Goal: Use online tool/utility: Utilize a website feature to perform a specific function

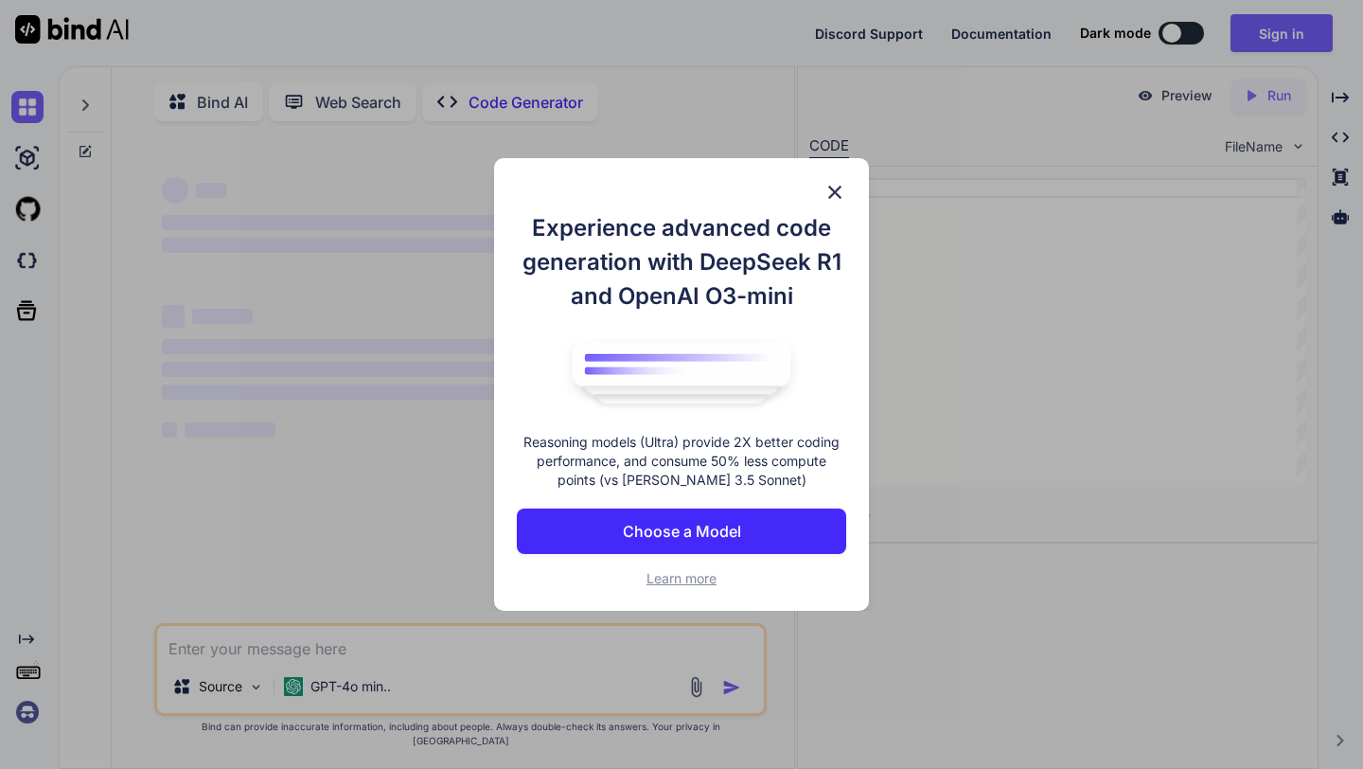
scroll to position [8, 0]
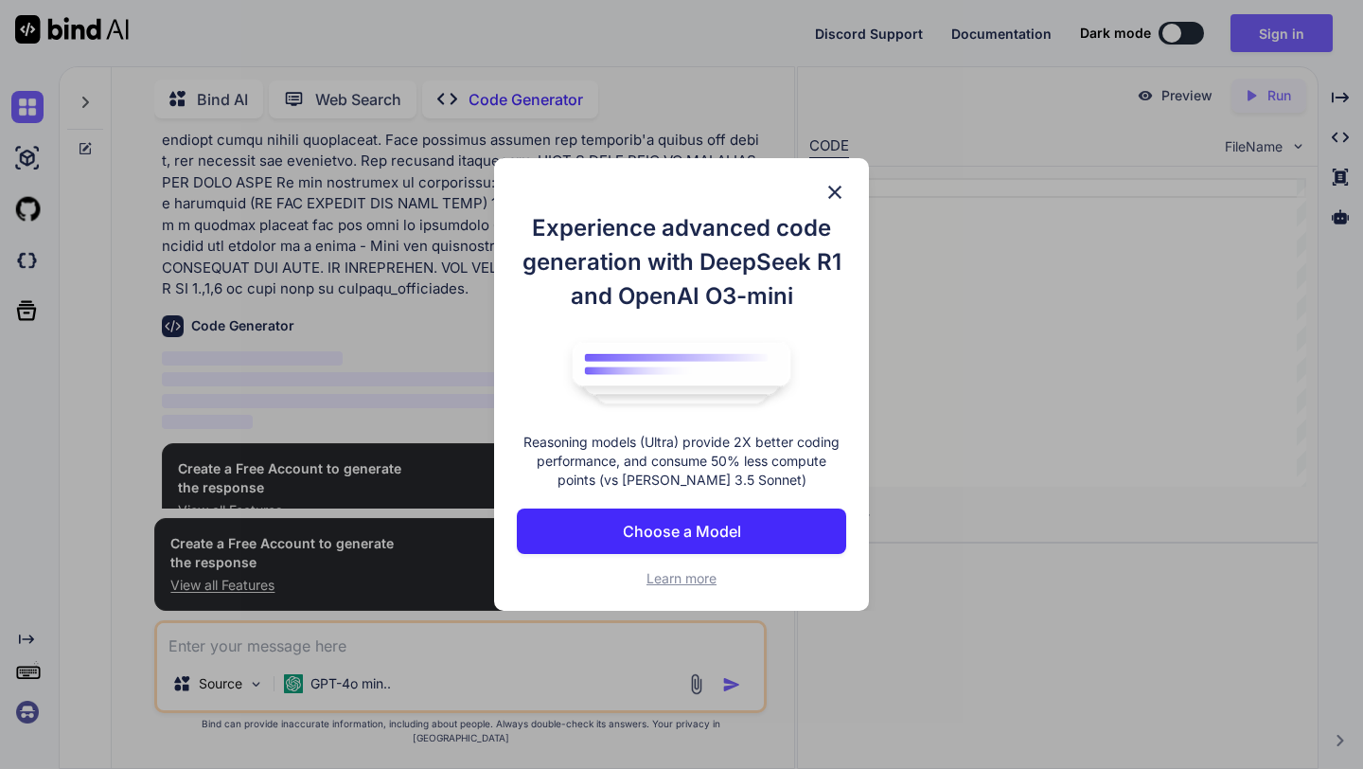
scroll to position [924, 0]
click at [769, 535] on button "Choose a Model" at bounding box center [681, 530] width 329 height 45
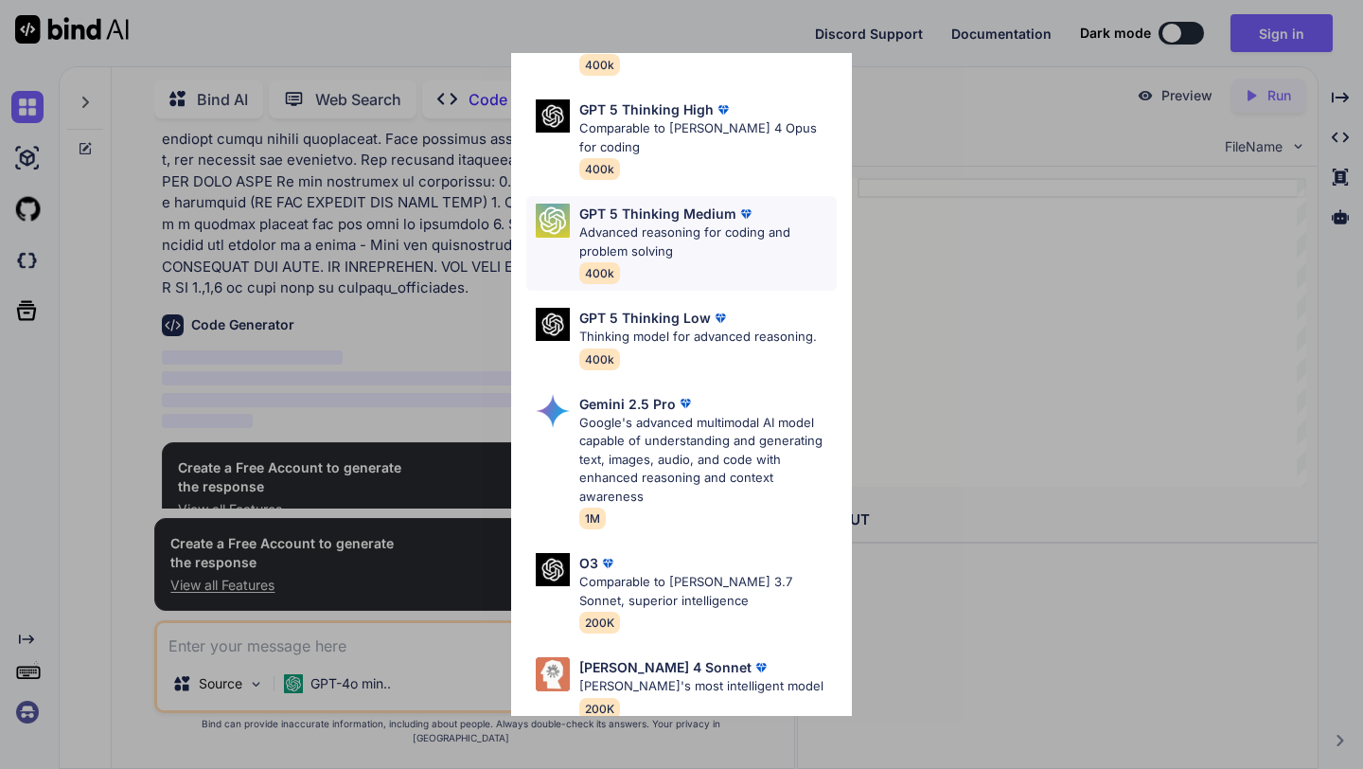
scroll to position [0, 0]
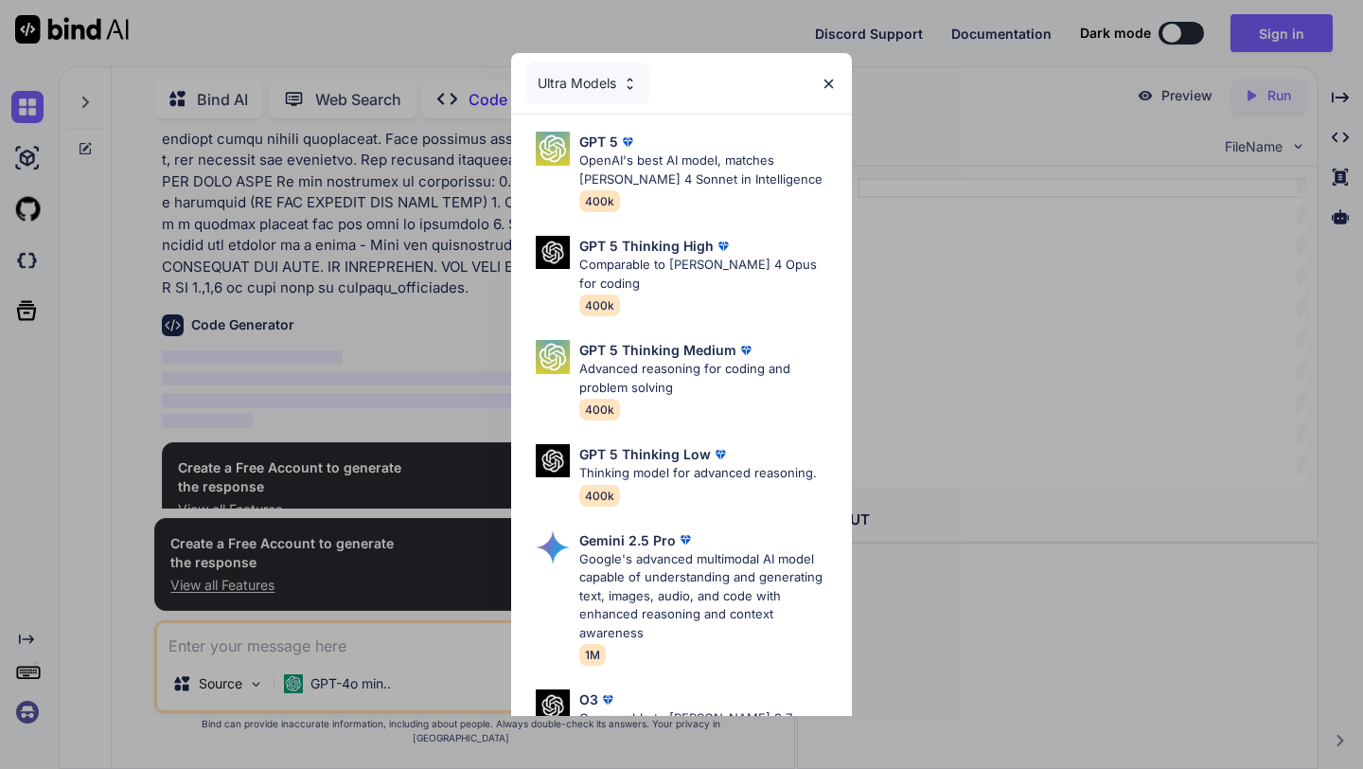
click at [571, 75] on div "Ultra Models" at bounding box center [587, 83] width 123 height 42
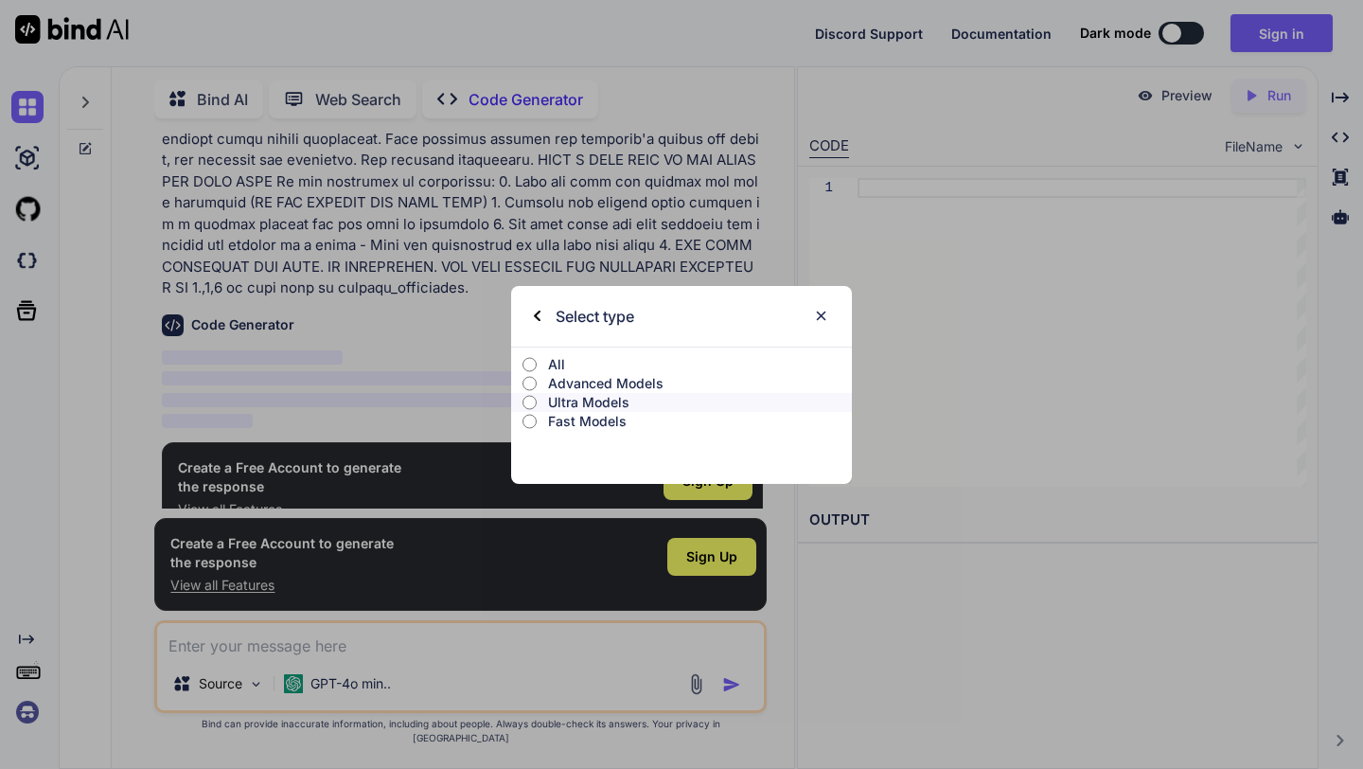
click at [529, 310] on div "Select type" at bounding box center [681, 316] width 341 height 61
click at [535, 310] on img at bounding box center [537, 315] width 7 height 11
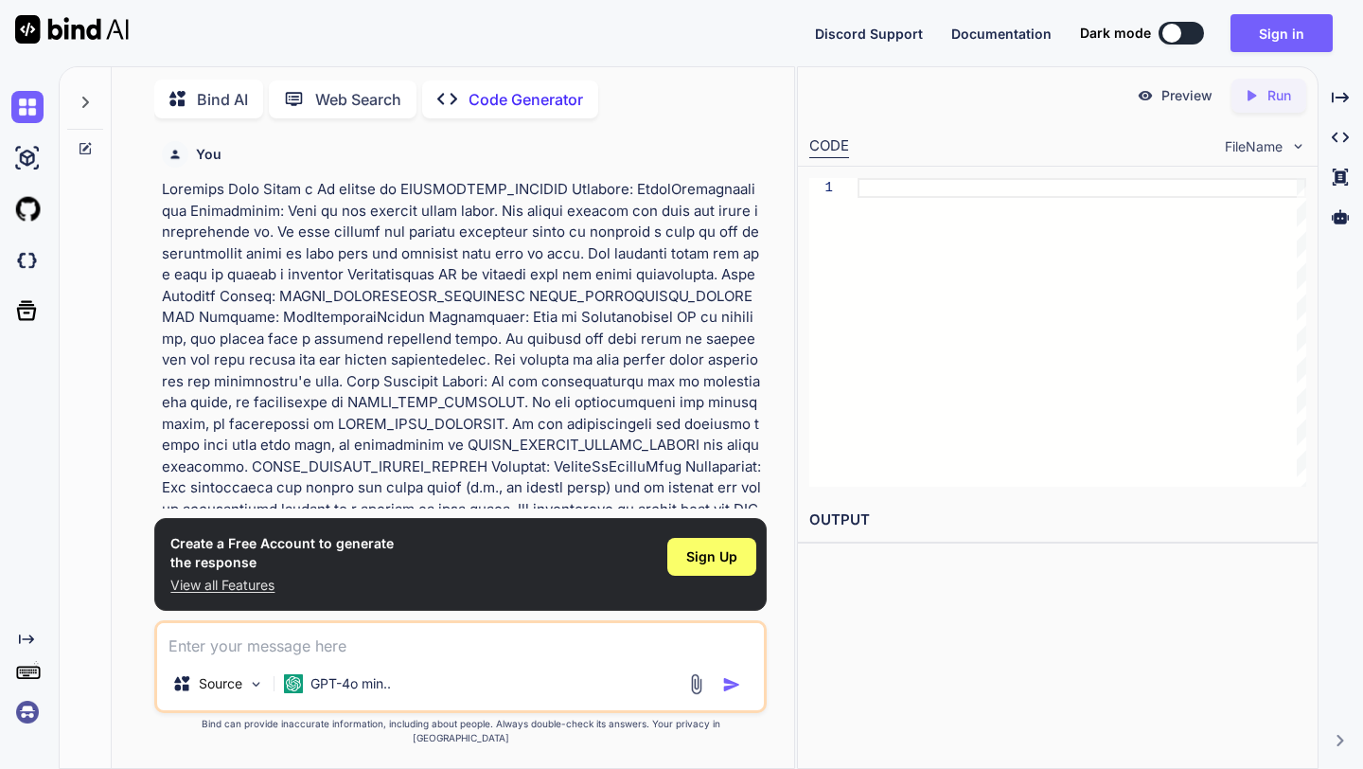
click at [1178, 28] on div at bounding box center [1171, 33] width 19 height 19
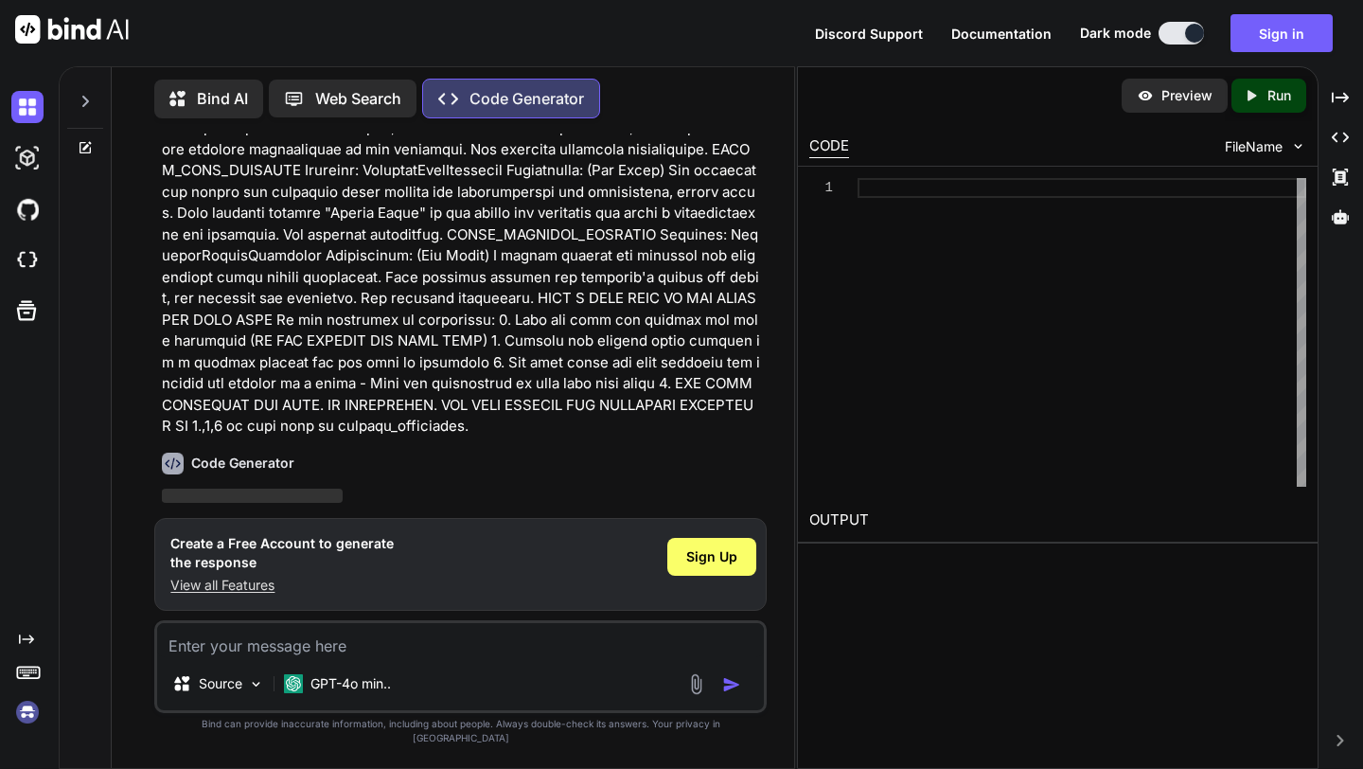
scroll to position [924, 0]
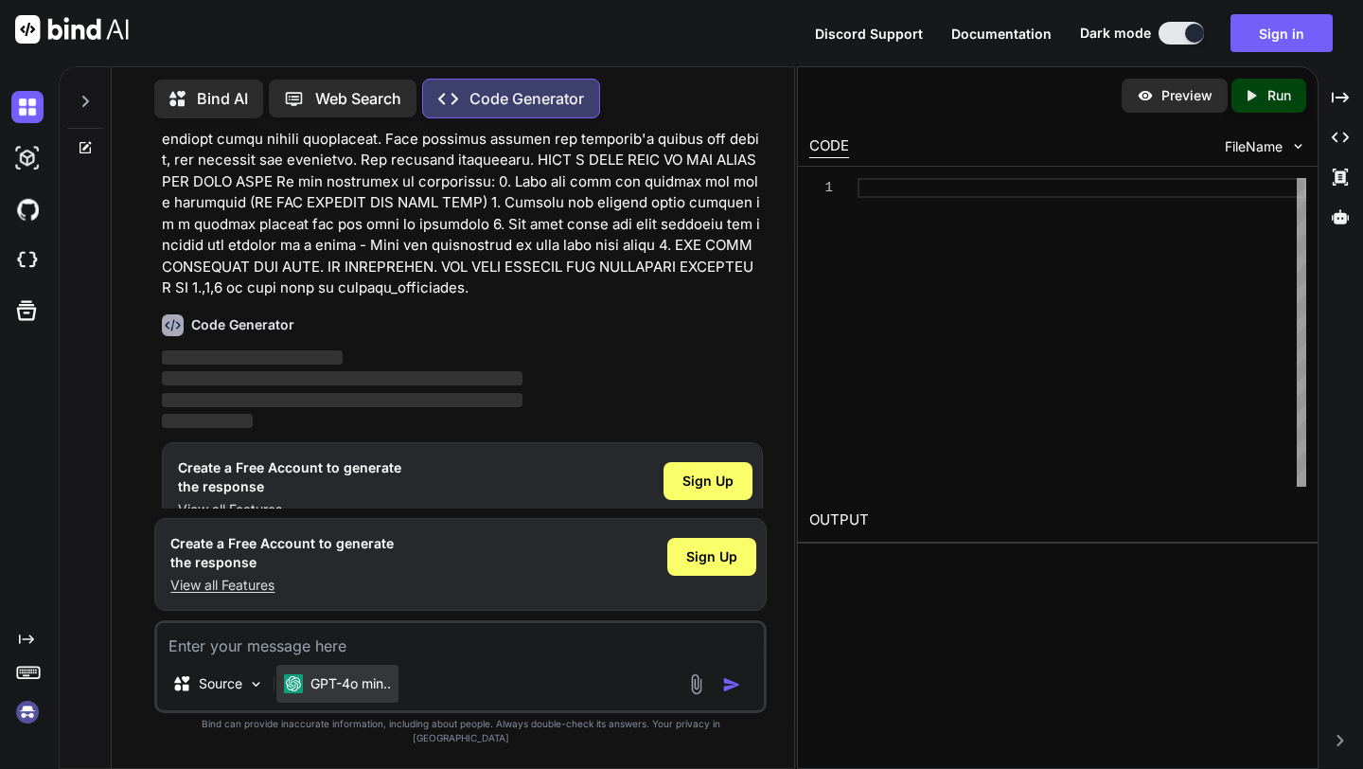
click at [346, 693] on p "GPT-4o min.." at bounding box center [350, 683] width 80 height 19
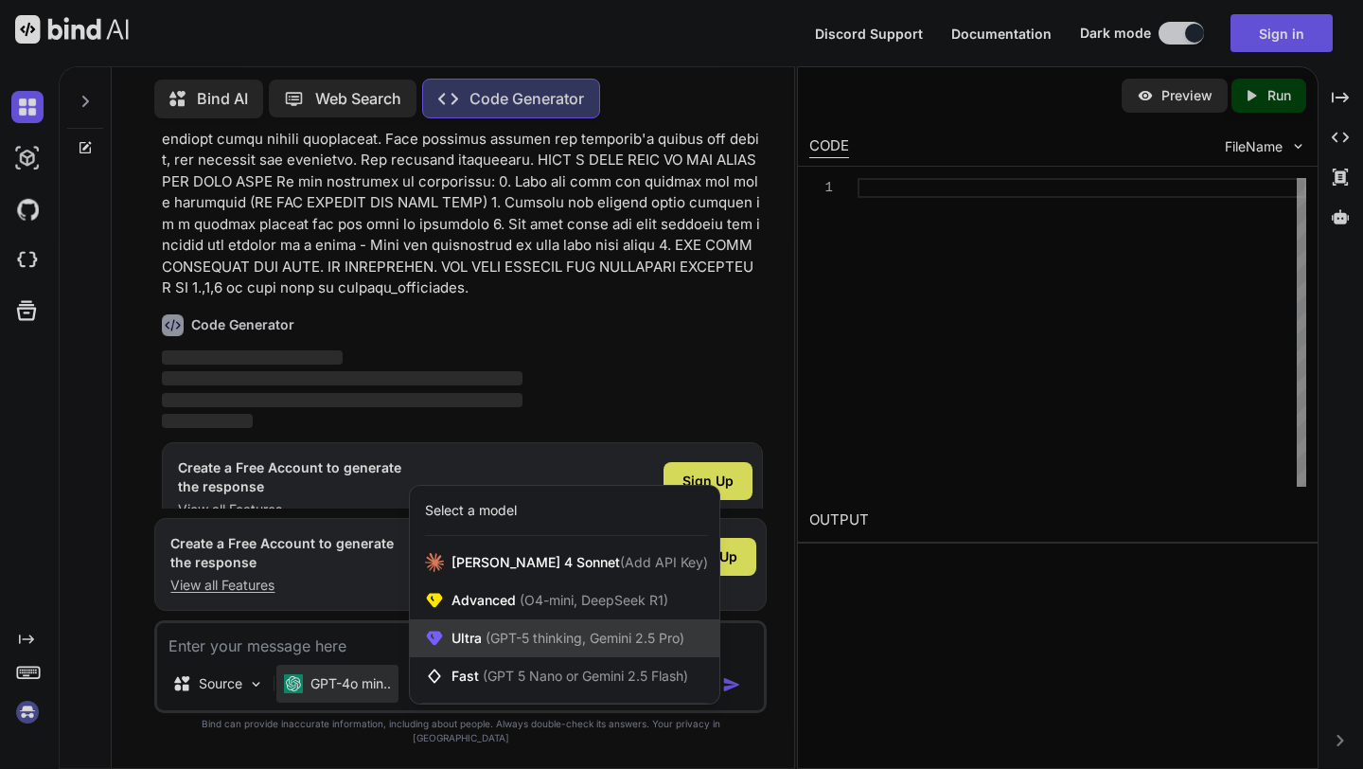
click at [546, 646] on span "(GPT-5 thinking, Gemini 2.5 Pro)" at bounding box center [583, 637] width 203 height 16
type textarea "x"
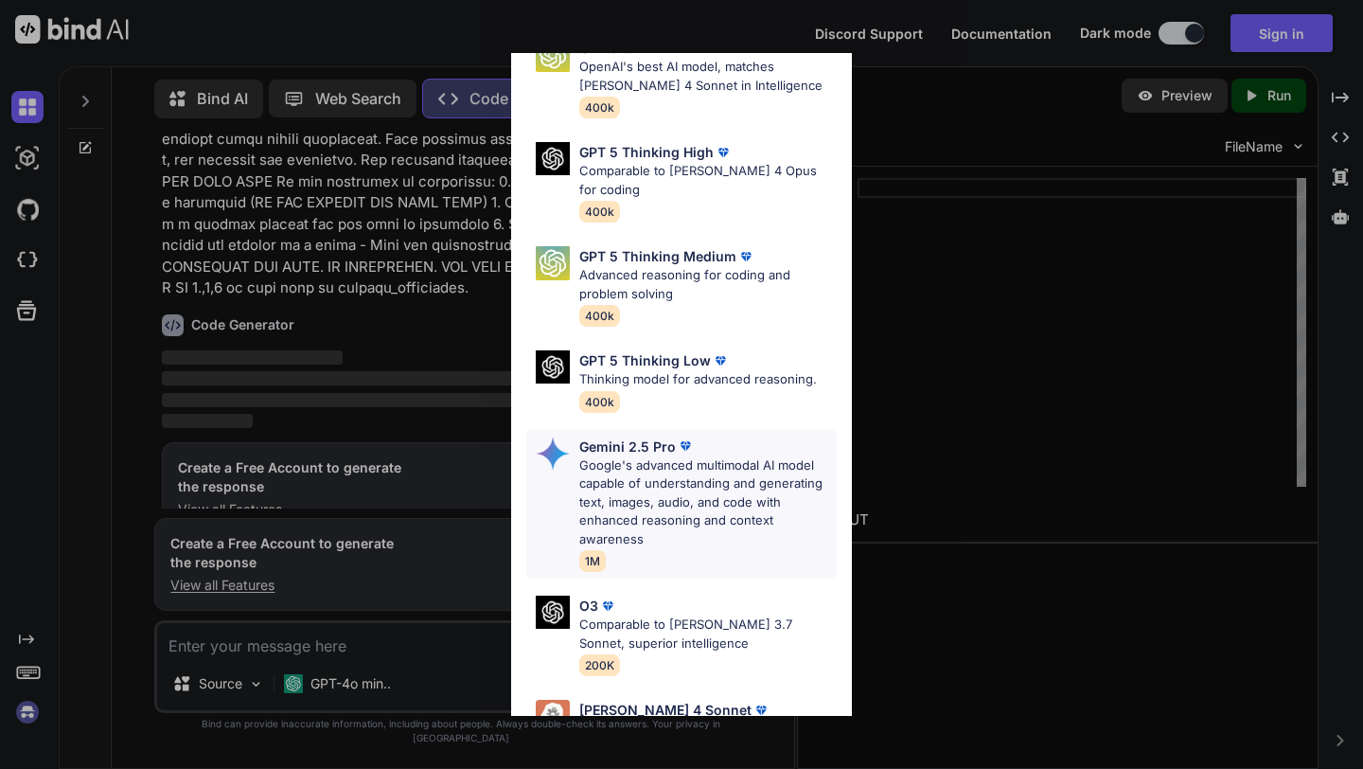
scroll to position [107, 0]
